Goal: Task Accomplishment & Management: Use online tool/utility

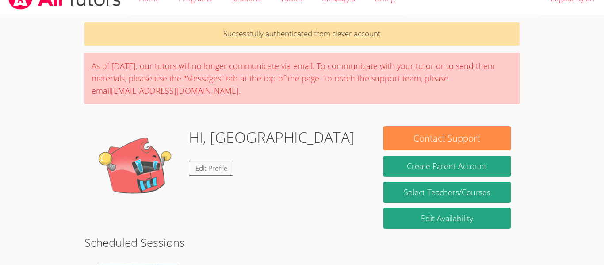
scroll to position [39, 0]
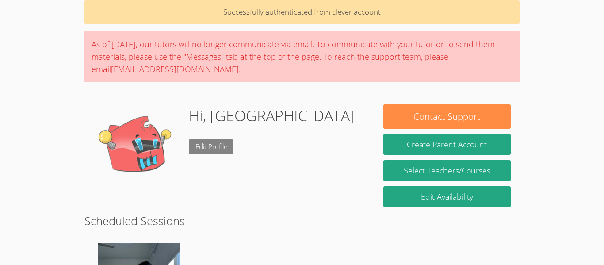
click at [197, 149] on link "Edit Profile" at bounding box center [211, 146] width 45 height 15
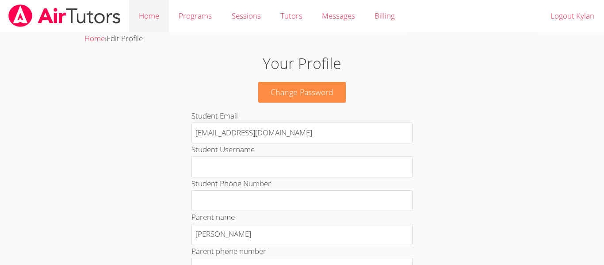
click at [150, 14] on link "Home" at bounding box center [149, 16] width 40 height 32
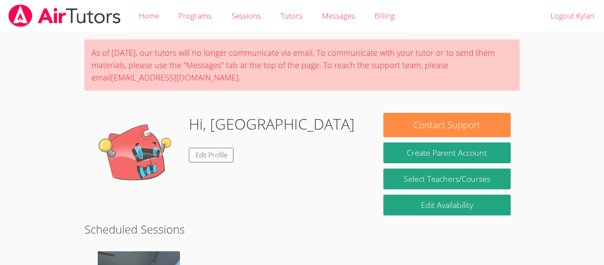
click at [158, 150] on img at bounding box center [137, 157] width 88 height 88
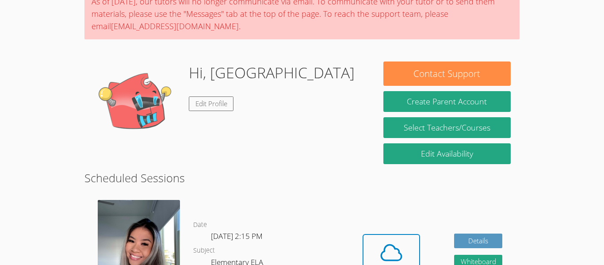
scroll to position [54, 0]
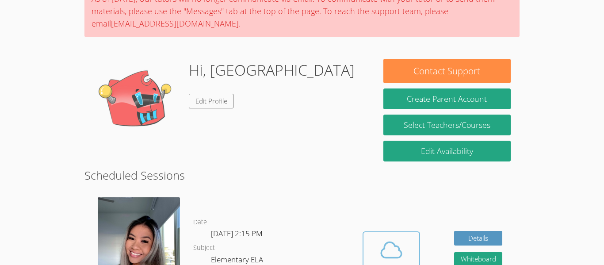
click at [396, 240] on icon at bounding box center [391, 250] width 25 height 25
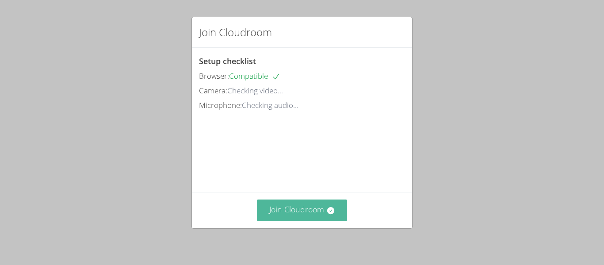
click at [292, 202] on button "Join Cloudroom" at bounding box center [302, 211] width 91 height 22
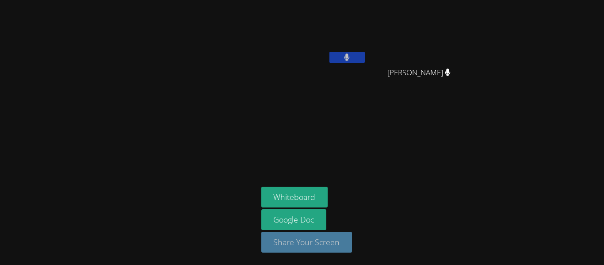
click at [315, 240] on button "Share Your Screen" at bounding box center [307, 242] width 91 height 21
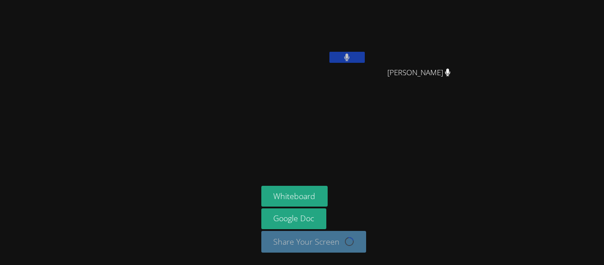
click at [348, 52] on button at bounding box center [347, 57] width 35 height 11
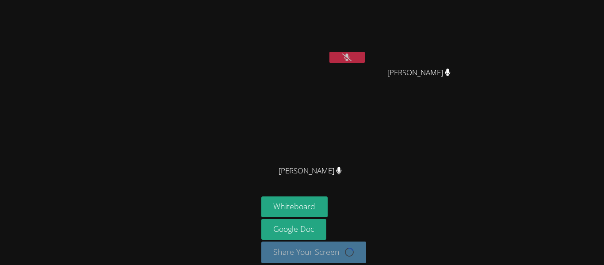
click at [326, 137] on video at bounding box center [314, 131] width 105 height 59
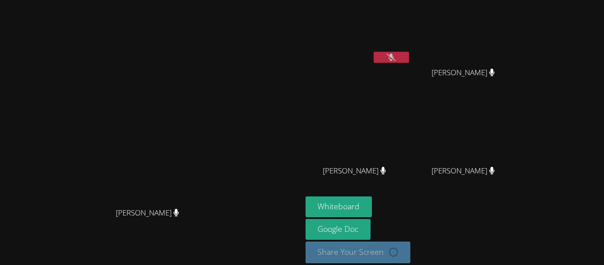
click at [396, 58] on icon at bounding box center [391, 58] width 9 height 8
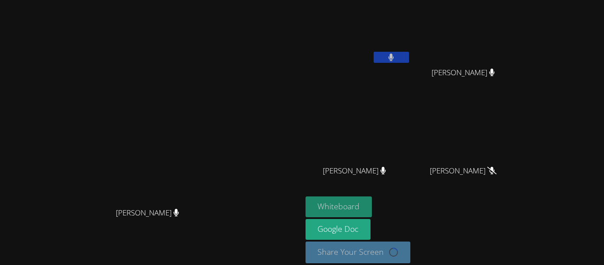
click at [373, 206] on button "Whiteboard" at bounding box center [339, 206] width 67 height 21
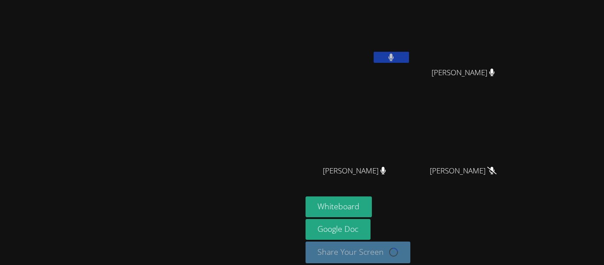
click at [409, 55] on button at bounding box center [391, 57] width 35 height 11
click at [396, 56] on icon at bounding box center [391, 58] width 9 height 8
click at [409, 57] on button at bounding box center [391, 57] width 35 height 11
click at [411, 13] on video at bounding box center [358, 33] width 105 height 59
click at [411, 42] on video at bounding box center [358, 33] width 105 height 59
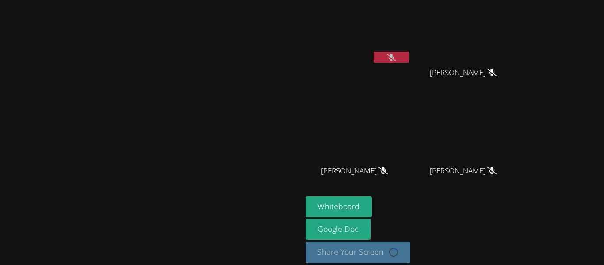
click at [409, 56] on button at bounding box center [391, 57] width 35 height 11
click at [169, 119] on video at bounding box center [151, 120] width 133 height 166
click at [411, 24] on video at bounding box center [358, 33] width 105 height 59
click at [409, 59] on button at bounding box center [391, 57] width 35 height 11
click at [217, 134] on video at bounding box center [151, 120] width 133 height 166
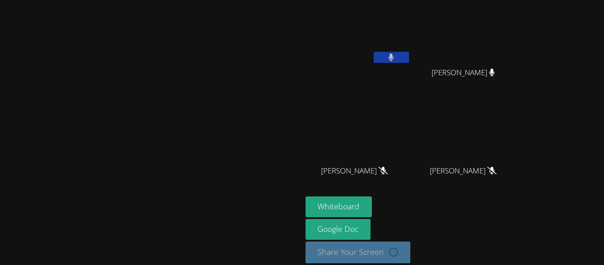
click at [409, 61] on button at bounding box center [391, 57] width 35 height 11
click at [396, 55] on icon at bounding box center [391, 58] width 9 height 8
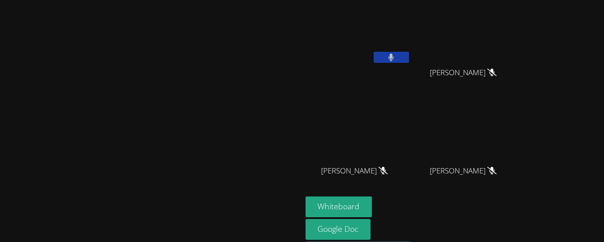
click at [394, 58] on icon at bounding box center [391, 58] width 5 height 8
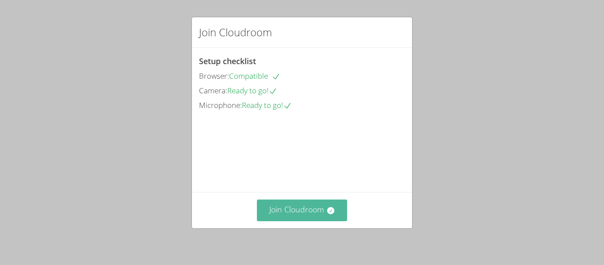
click at [282, 211] on button "Join Cloudroom" at bounding box center [302, 211] width 91 height 22
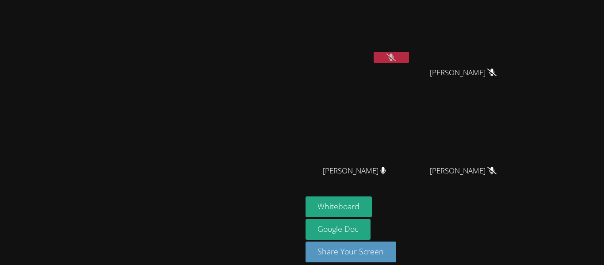
click at [396, 58] on icon at bounding box center [391, 58] width 9 height 8
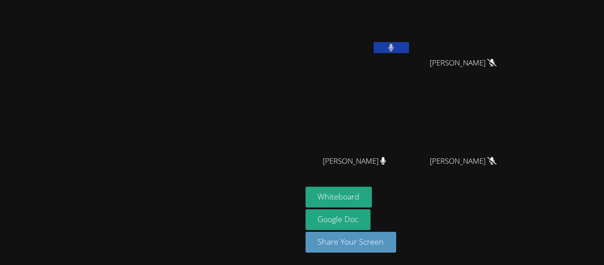
click at [411, 40] on video at bounding box center [358, 23] width 105 height 59
click at [409, 47] on button at bounding box center [391, 47] width 35 height 11
click at [396, 49] on icon at bounding box center [391, 48] width 9 height 8
click at [409, 49] on button at bounding box center [391, 47] width 35 height 11
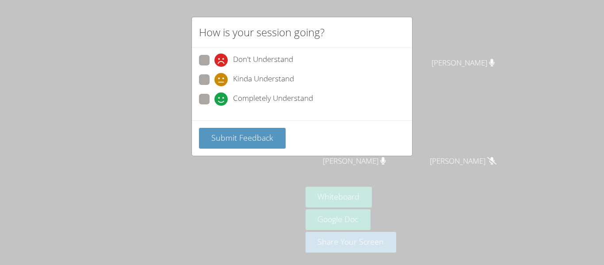
click at [215, 106] on span at bounding box center [215, 106] width 0 height 0
click at [215, 95] on input "Completely Understand" at bounding box center [219, 98] width 8 height 8
radio input "true"
click at [215, 67] on span at bounding box center [215, 67] width 0 height 0
click at [215, 56] on input "Don't Understand" at bounding box center [219, 59] width 8 height 8
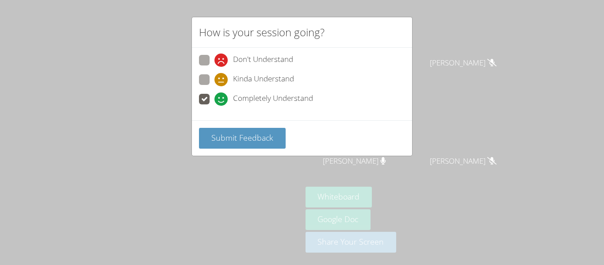
radio input "true"
click at [215, 106] on span at bounding box center [215, 106] width 0 height 0
click at [215, 100] on input "Completely Understand" at bounding box center [219, 98] width 8 height 8
radio input "true"
click at [219, 133] on span "Submit Feedback" at bounding box center [243, 137] width 62 height 11
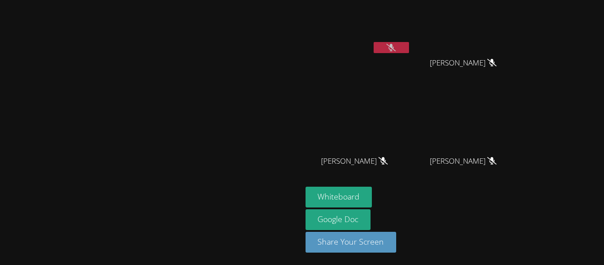
click at [523, 254] on aside "[PERSON_NAME] [PERSON_NAME] [PERSON_NAME] [PERSON_NAME] [PERSON_NAME] [PERSON_N…" at bounding box center [412, 127] width 221 height 275
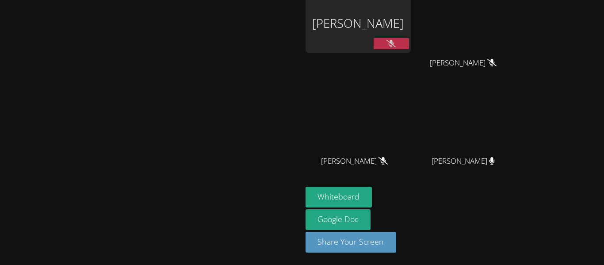
click at [217, 73] on video at bounding box center [151, 110] width 133 height 166
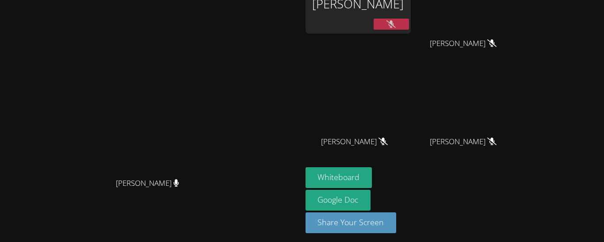
scroll to position [3, 0]
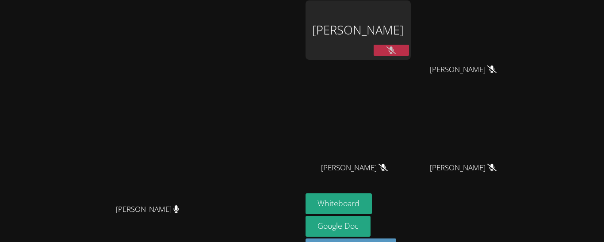
click at [217, 99] on video at bounding box center [151, 117] width 133 height 166
